Goal: Browse casually

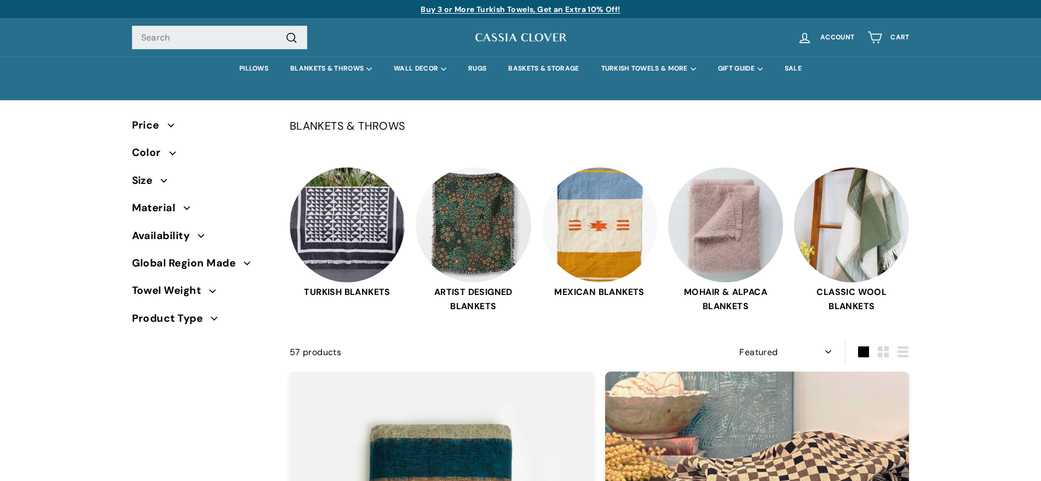
select select "manual"
click at [479, 212] on img at bounding box center [473, 223] width 115 height 115
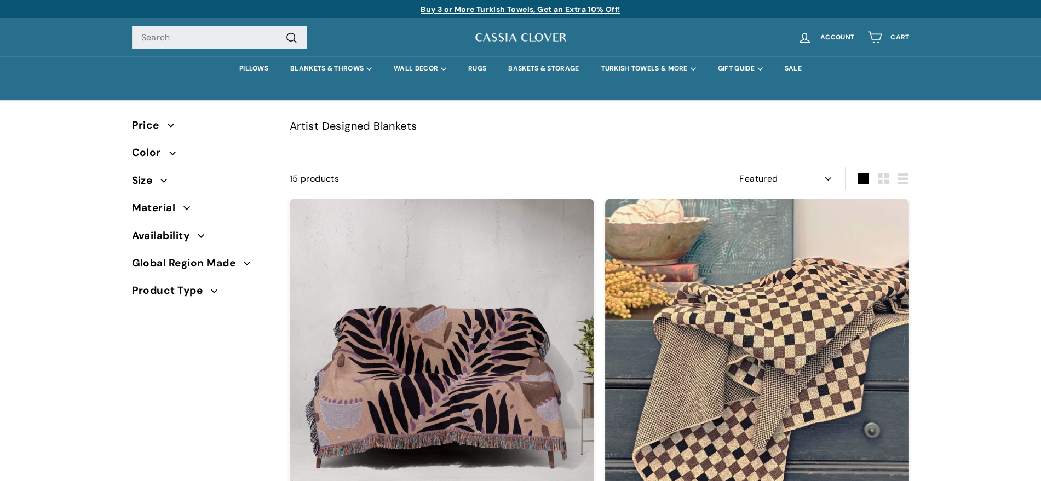
select select "manual"
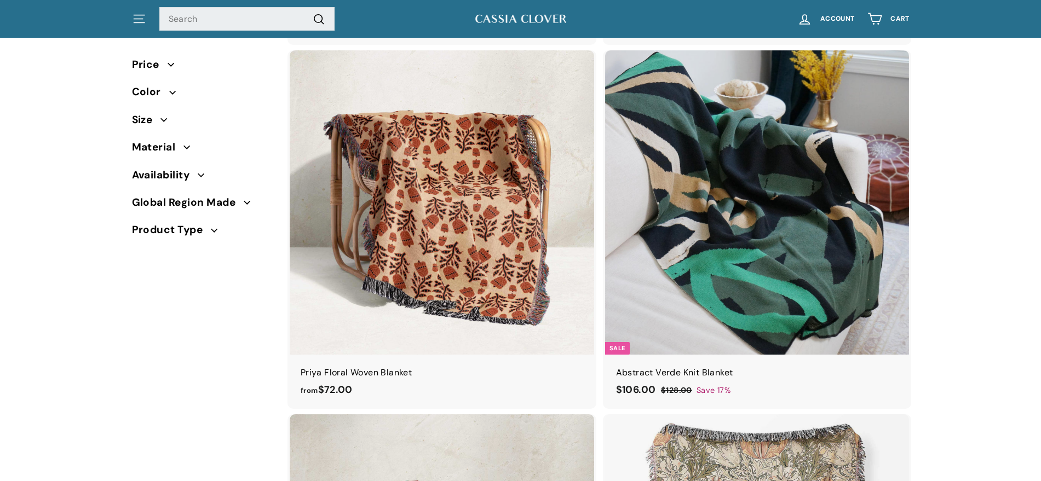
scroll to position [490, 0]
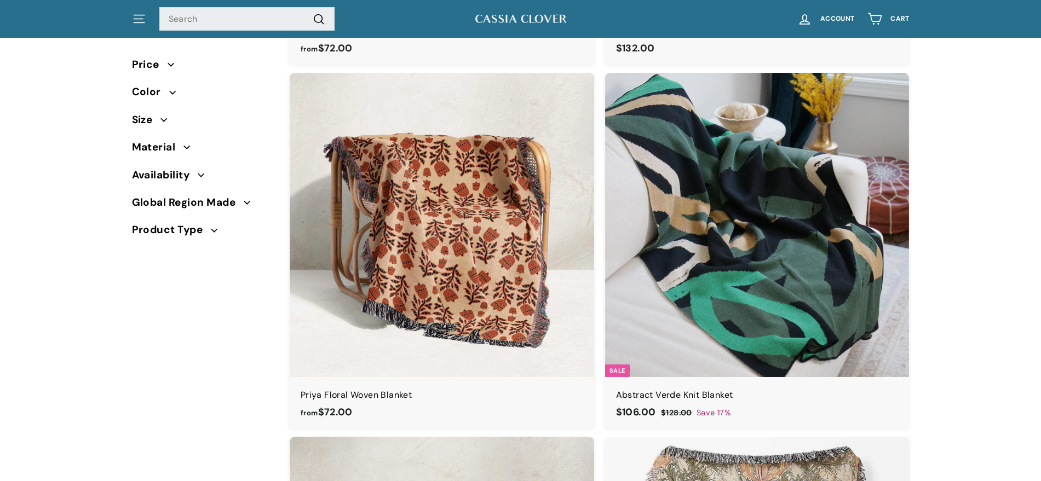
drag, startPoint x: 0, startPoint y: 0, endPoint x: 1039, endPoint y: 83, distance: 1042.5
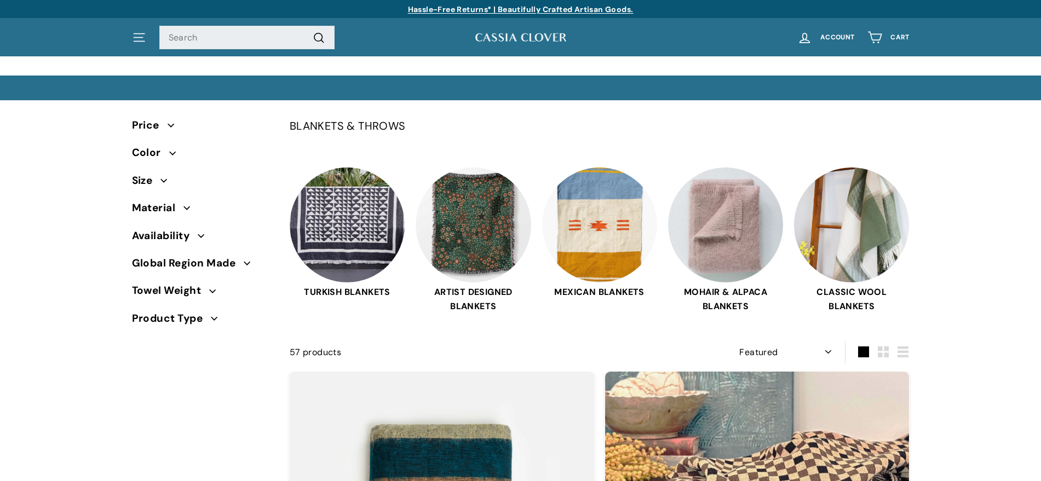
select select "manual"
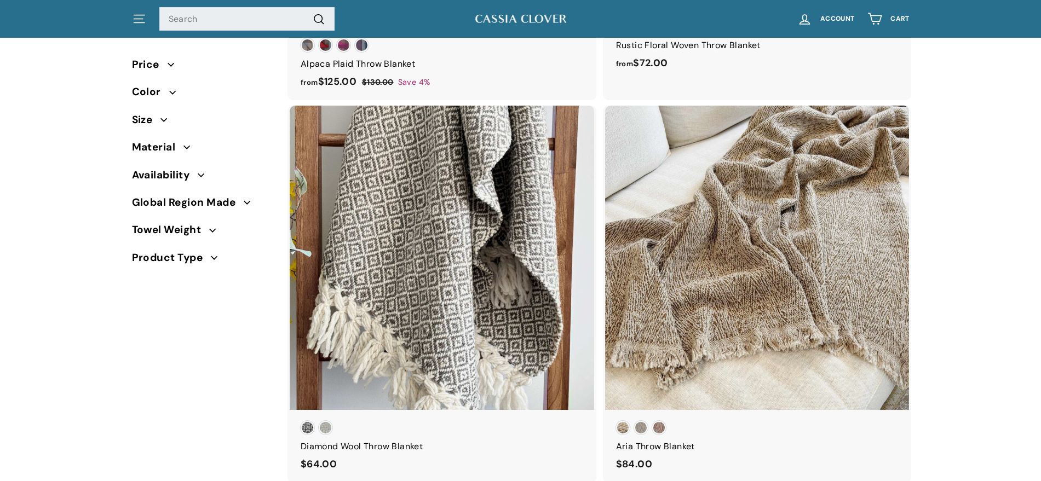
scroll to position [1079, 0]
